Goal: Task Accomplishment & Management: Manage account settings

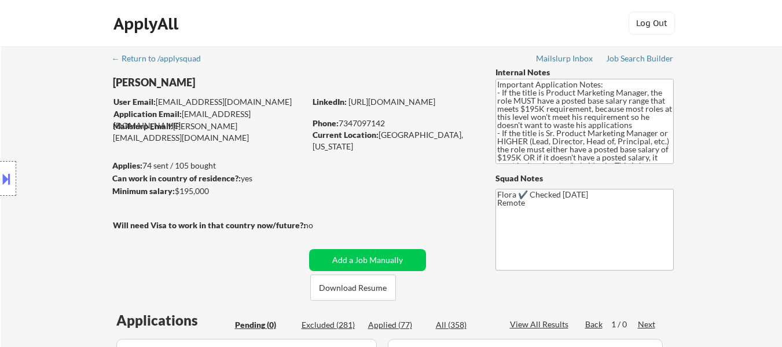
scroll to position [232, 0]
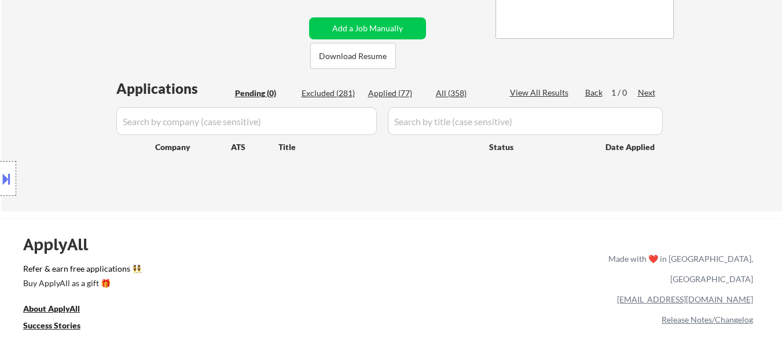
type textarea "Flora ✔️ Checked [DATE] Remote"
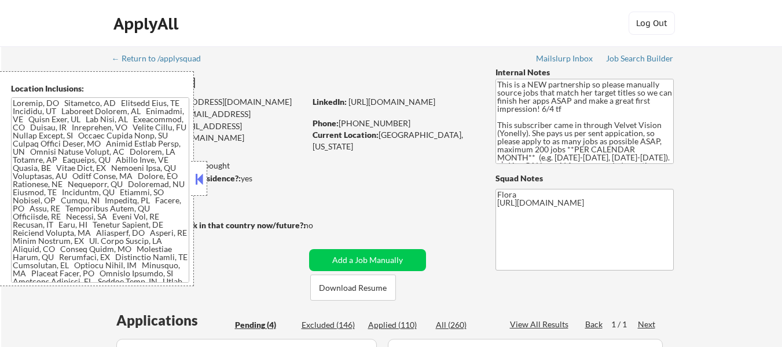
select select ""pending""
click at [202, 179] on button at bounding box center [199, 178] width 13 height 17
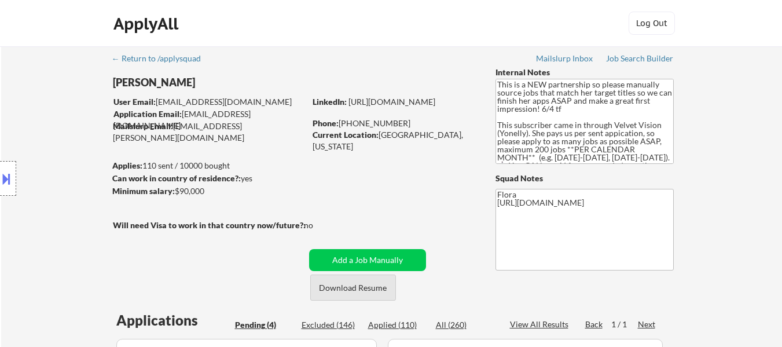
click at [373, 288] on button "Download Resume" at bounding box center [353, 287] width 86 height 26
click at [13, 180] on div at bounding box center [8, 178] width 16 height 35
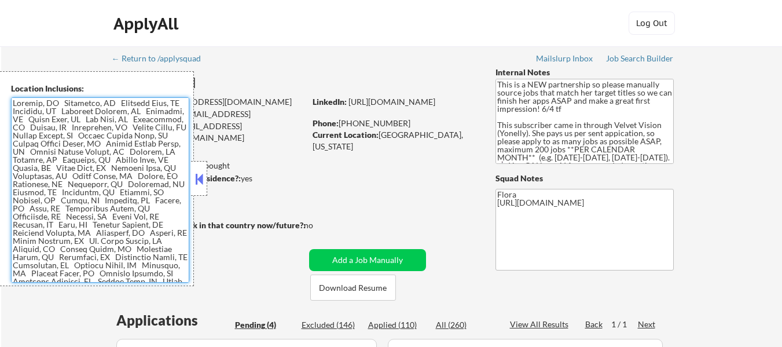
click at [90, 199] on textarea at bounding box center [100, 189] width 178 height 185
click at [100, 199] on textarea at bounding box center [100, 189] width 178 height 185
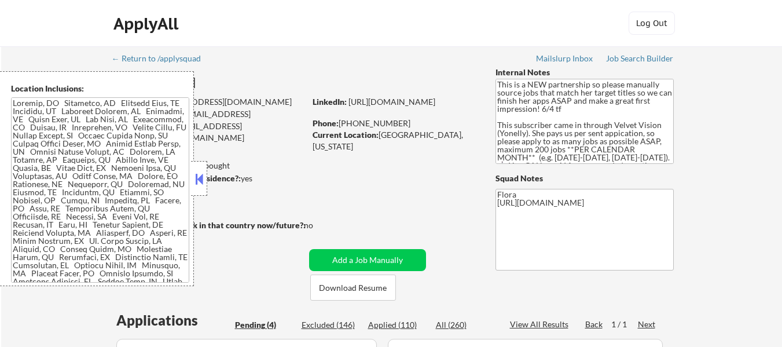
click at [196, 181] on button at bounding box center [199, 178] width 13 height 17
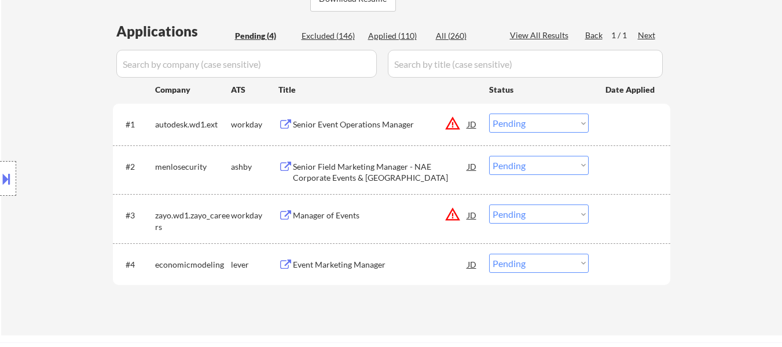
scroll to position [290, 0]
click at [380, 125] on div "Senior Event Operations Manager" at bounding box center [380, 124] width 175 height 12
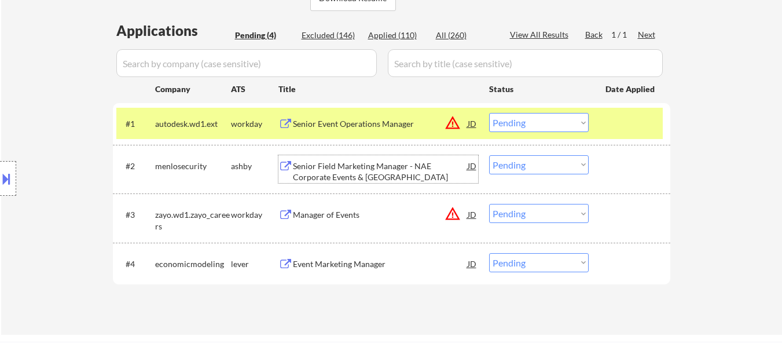
click at [385, 171] on div "Senior Field Marketing Manager - NAE Corporate Events & [GEOGRAPHIC_DATA]" at bounding box center [380, 171] width 175 height 23
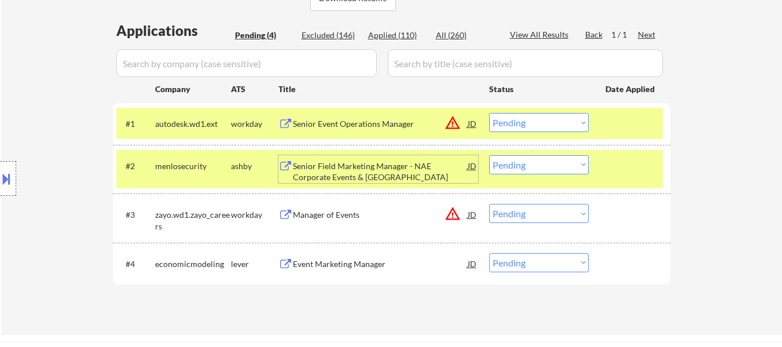
click at [506, 125] on select "Choose an option... Pending Applied Excluded (Questions) Excluded (Expired) Exc…" at bounding box center [539, 122] width 100 height 19
click at [489, 113] on select "Choose an option... Pending Applied Excluded (Questions) Excluded (Expired) Exc…" at bounding box center [539, 122] width 100 height 19
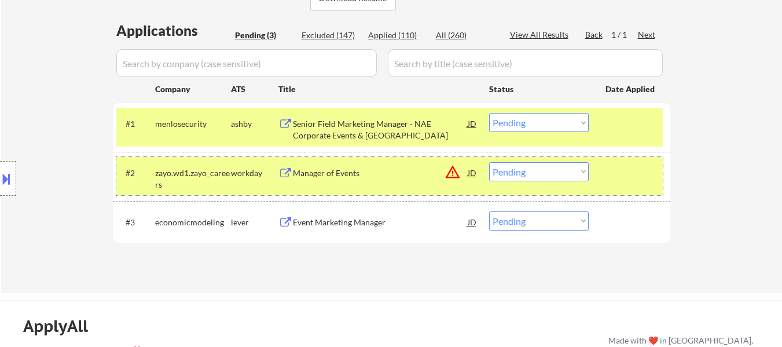
click at [622, 167] on div at bounding box center [631, 172] width 51 height 21
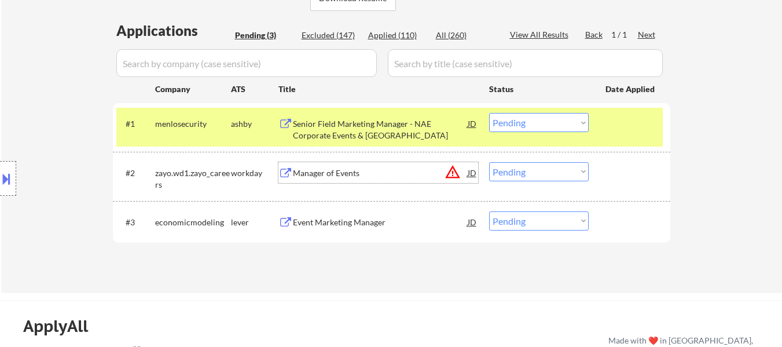
click at [352, 172] on div "Manager of Events" at bounding box center [380, 173] width 175 height 12
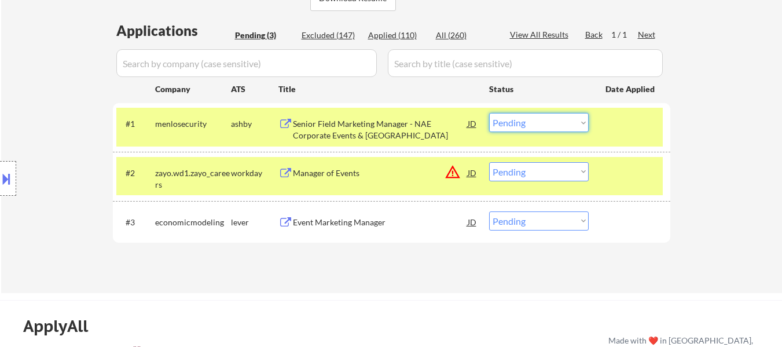
click at [539, 120] on select "Choose an option... Pending Applied Excluded (Questions) Excluded (Expired) Exc…" at bounding box center [539, 122] width 100 height 19
click at [489, 113] on select "Choose an option... Pending Applied Excluded (Questions) Excluded (Expired) Exc…" at bounding box center [539, 122] width 100 height 19
select select ""pending""
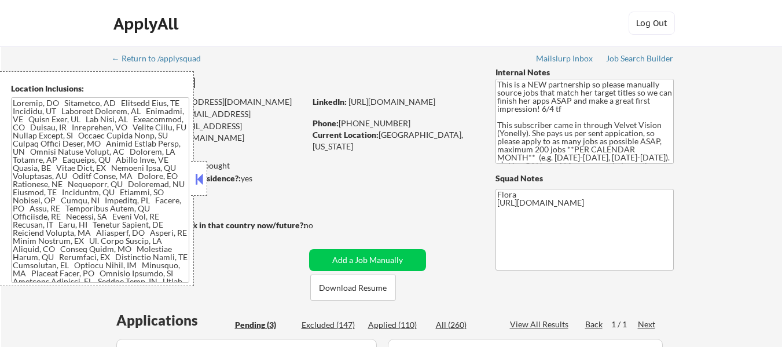
select select ""pending""
